Goal: Transaction & Acquisition: Obtain resource

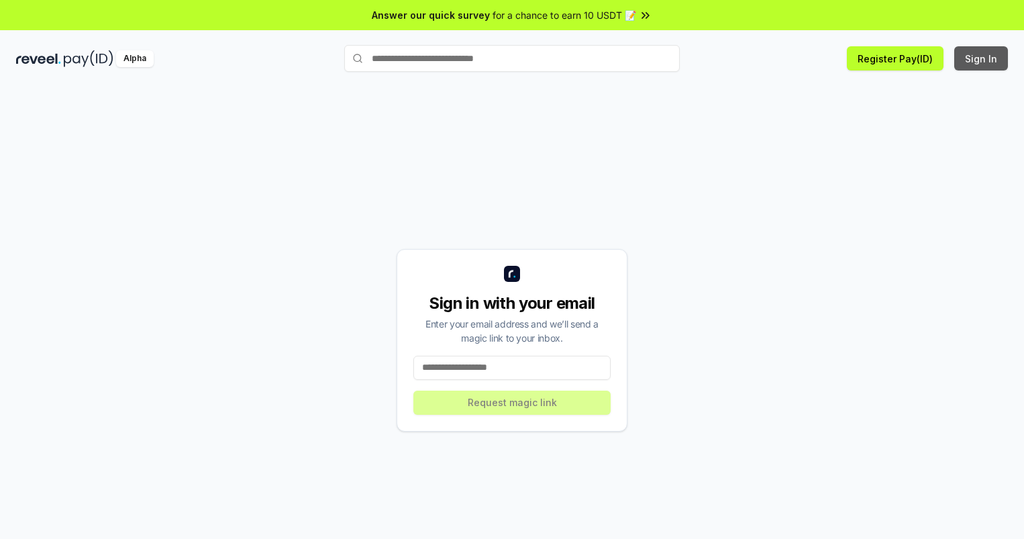
click at [982, 58] on button "Sign In" at bounding box center [981, 58] width 54 height 24
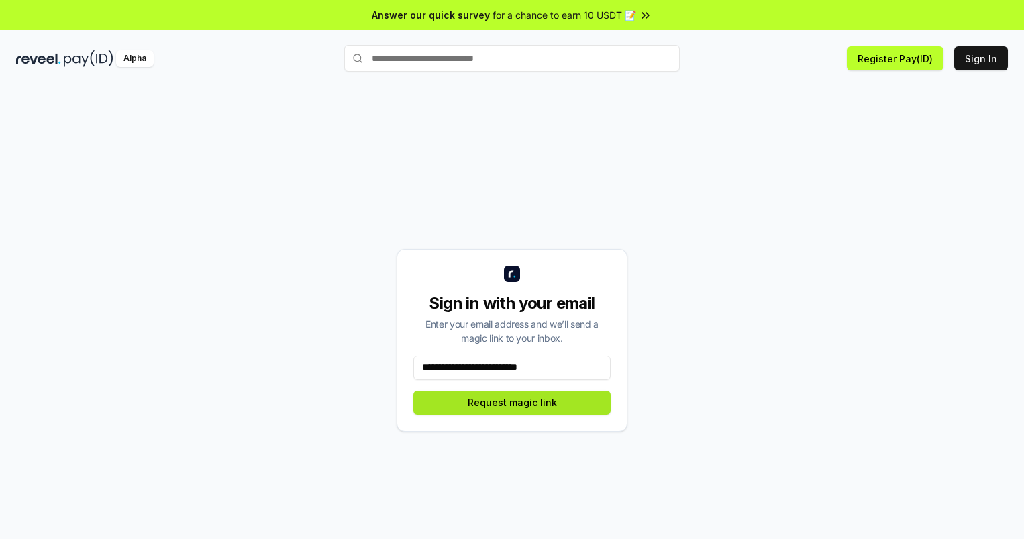
type input "**********"
click at [512, 402] on button "Request magic link" at bounding box center [511, 403] width 197 height 24
